Goal: Find specific page/section: Find specific page/section

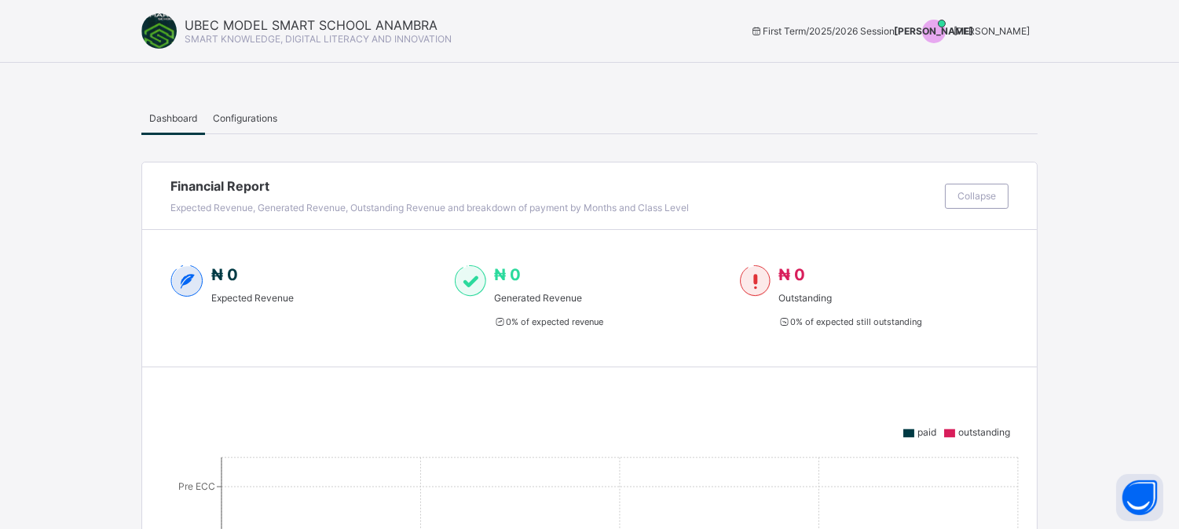
click at [1005, 31] on span "[PERSON_NAME]" at bounding box center [991, 31] width 76 height 12
click at [1002, 64] on span "Switch to Admin View" at bounding box center [970, 67] width 119 height 18
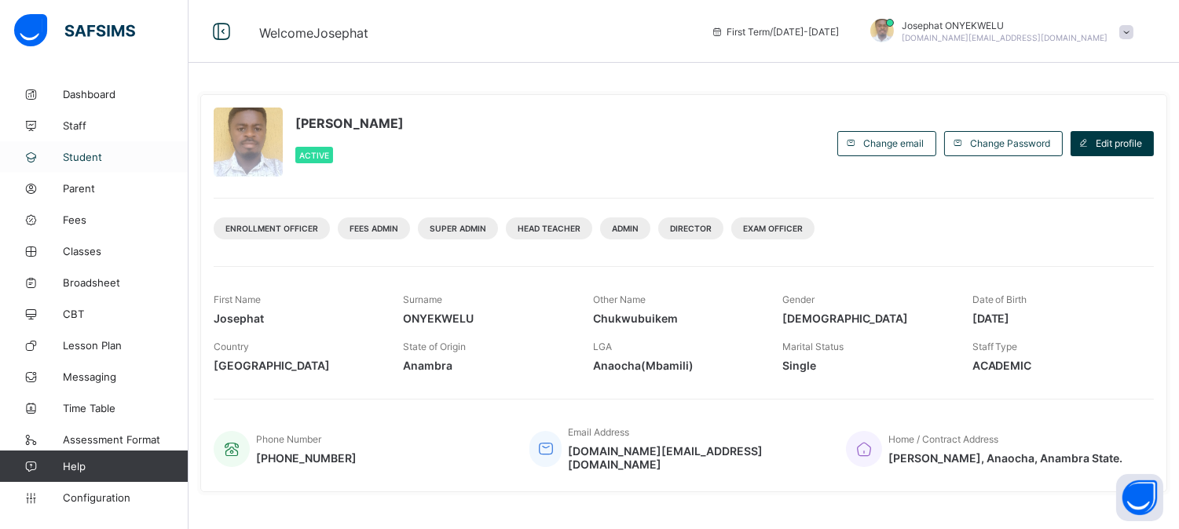
click at [80, 150] on link "Student" at bounding box center [94, 156] width 188 height 31
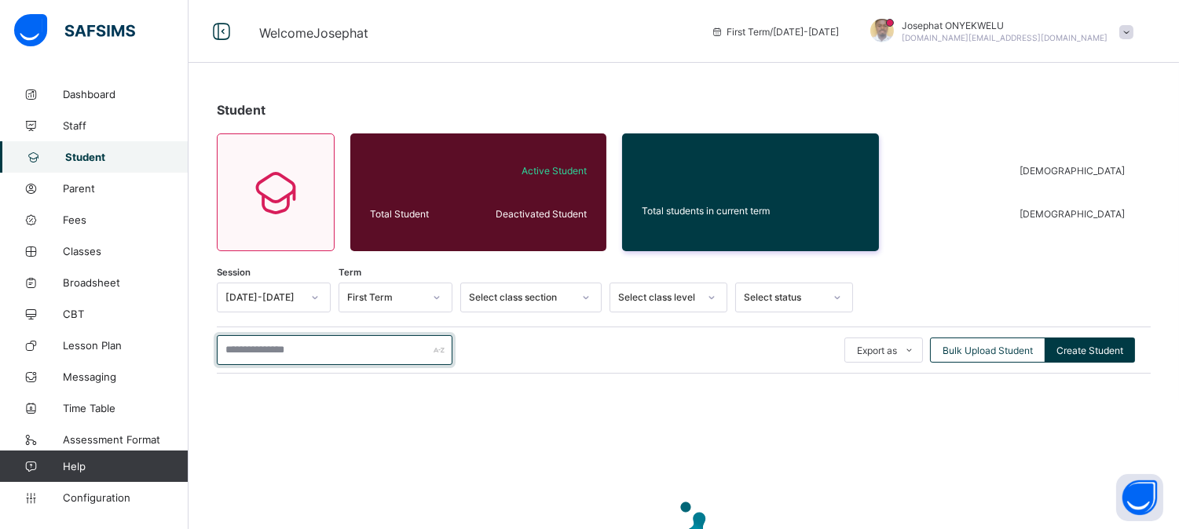
click at [276, 355] on input "text" at bounding box center [335, 350] width 236 height 30
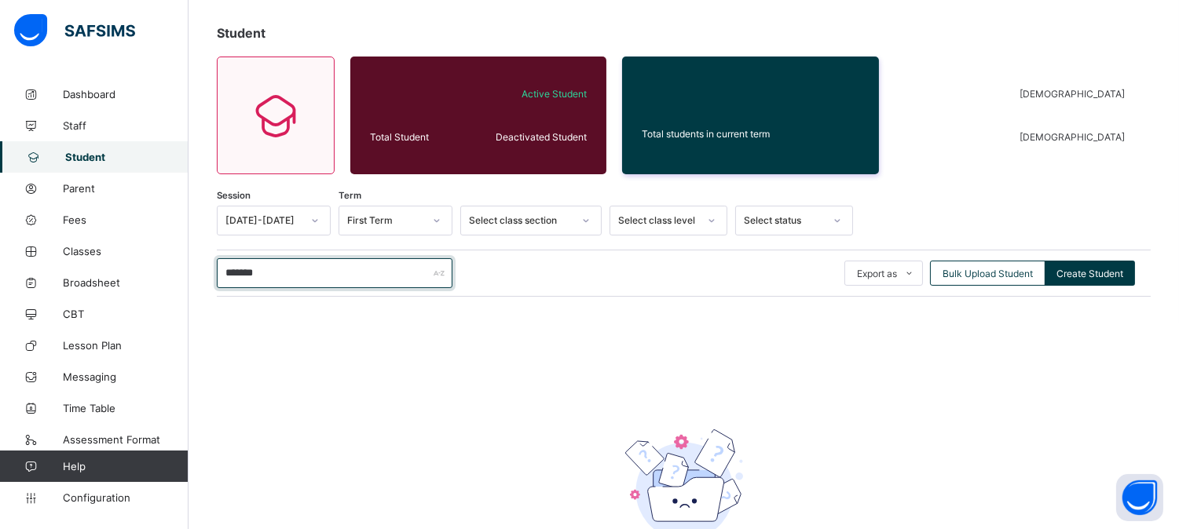
scroll to position [82, 0]
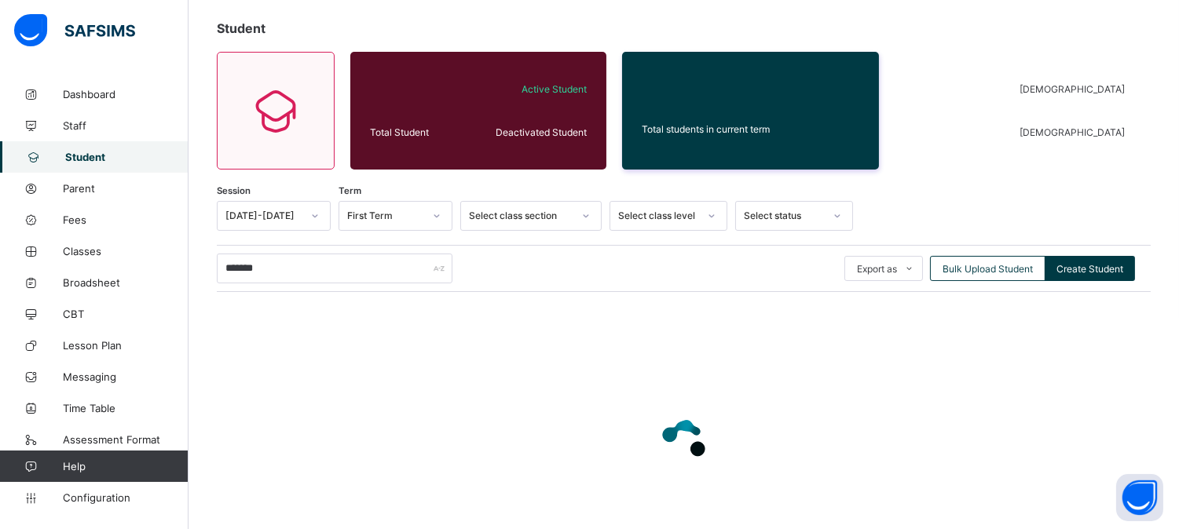
drag, startPoint x: 513, startPoint y: 163, endPoint x: 878, endPoint y: 386, distance: 427.5
click at [878, 386] on div at bounding box center [684, 441] width 934 height 298
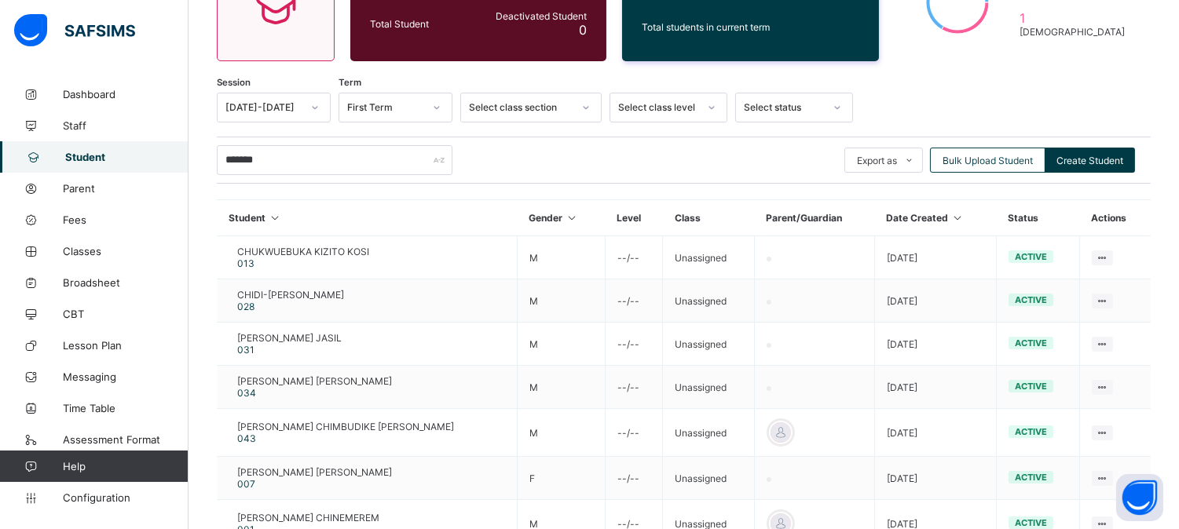
scroll to position [129, 0]
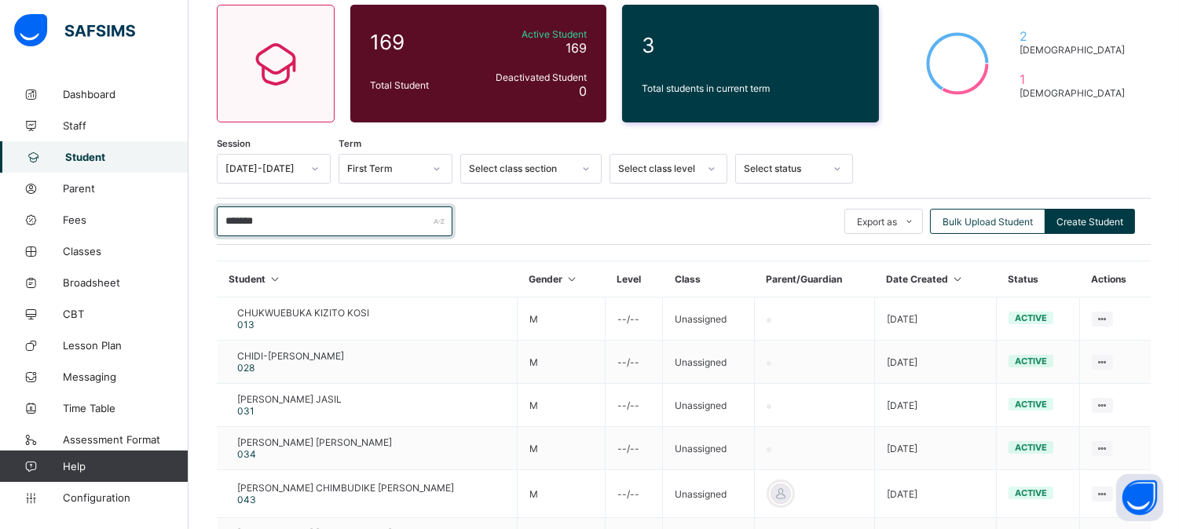
click at [302, 218] on input "*******" at bounding box center [335, 222] width 236 height 30
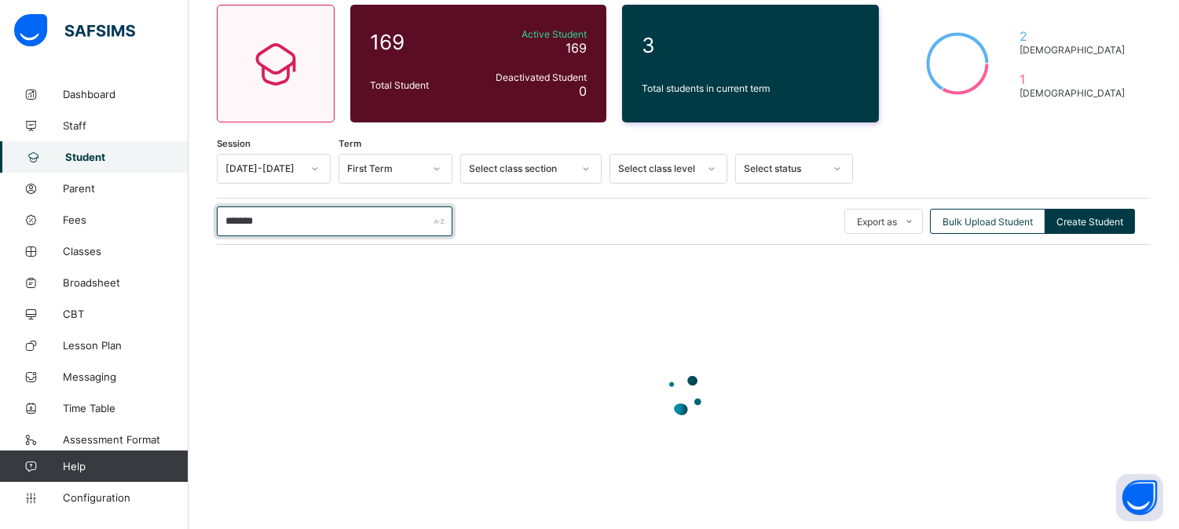
type input "********"
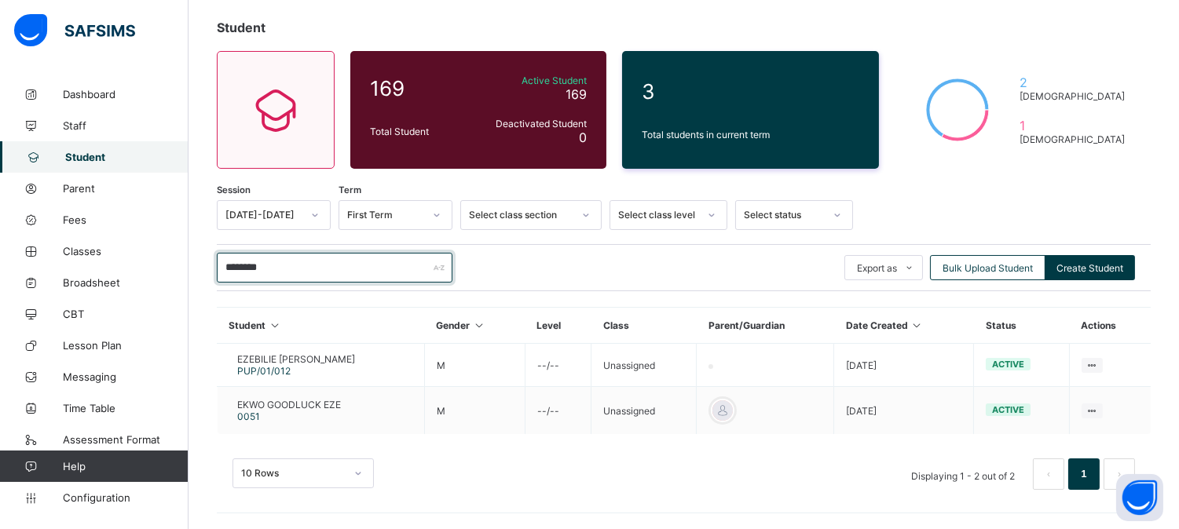
scroll to position [81, 0]
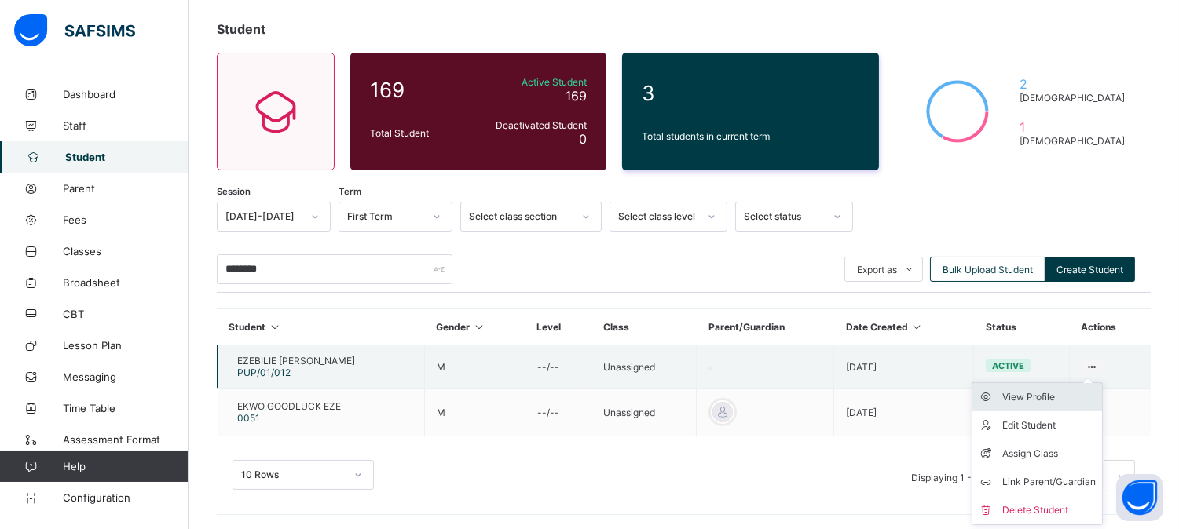
click at [1058, 397] on div "View Profile" at bounding box center [1048, 398] width 93 height 16
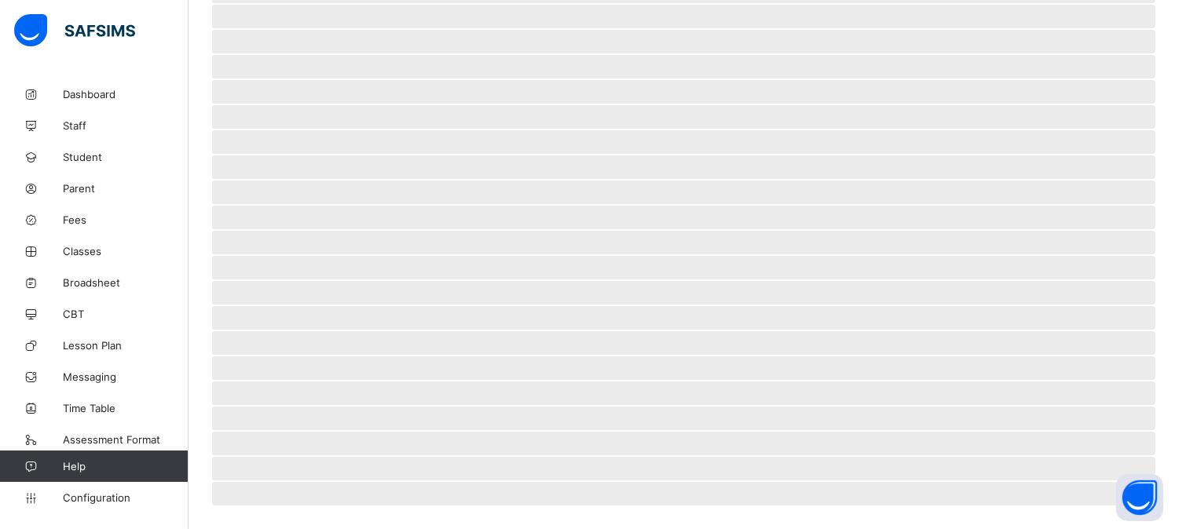
scroll to position [93, 0]
